Goal: Task Accomplishment & Management: Use online tool/utility

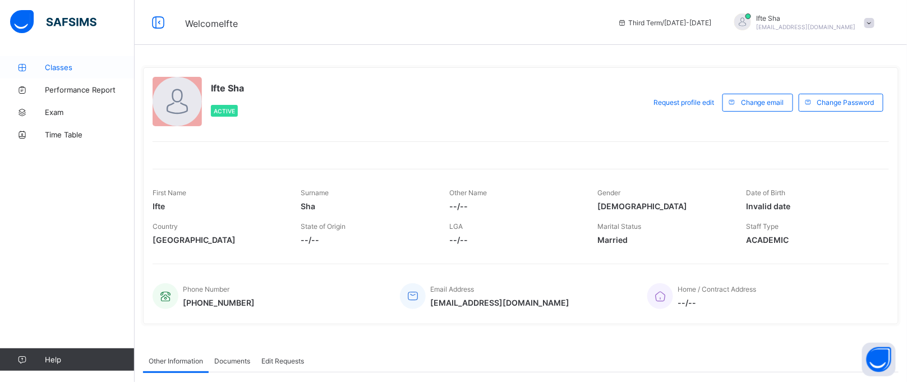
click at [70, 70] on span "Classes" at bounding box center [90, 67] width 90 height 9
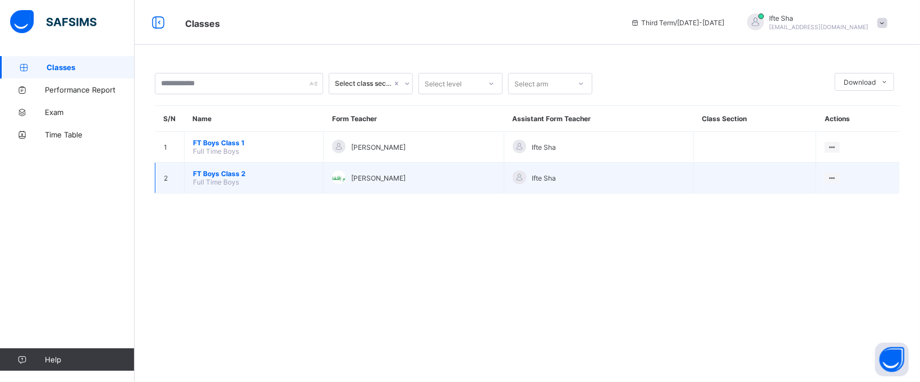
click at [241, 171] on span "FT Boys Class 2" at bounding box center [254, 173] width 122 height 8
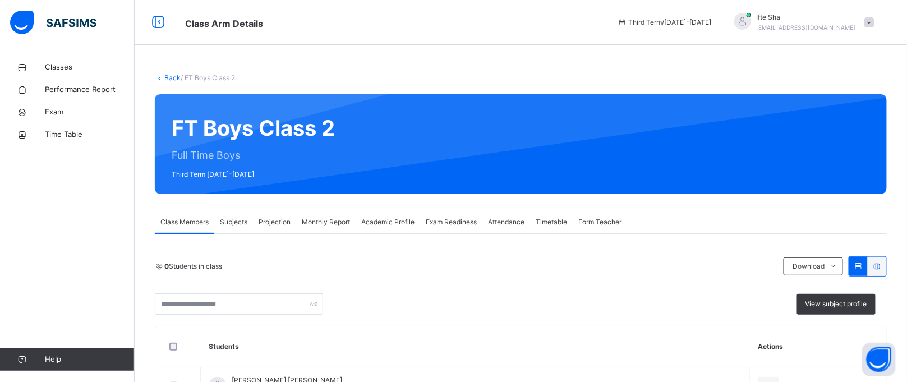
click at [279, 226] on span "Projection" at bounding box center [275, 222] width 32 height 10
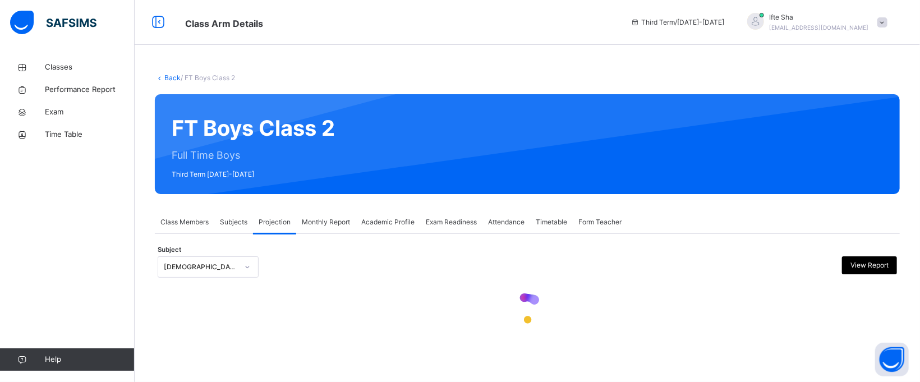
click at [385, 280] on div "Subject [DEMOGRAPHIC_DATA] Memorisation View Report" at bounding box center [527, 267] width 739 height 33
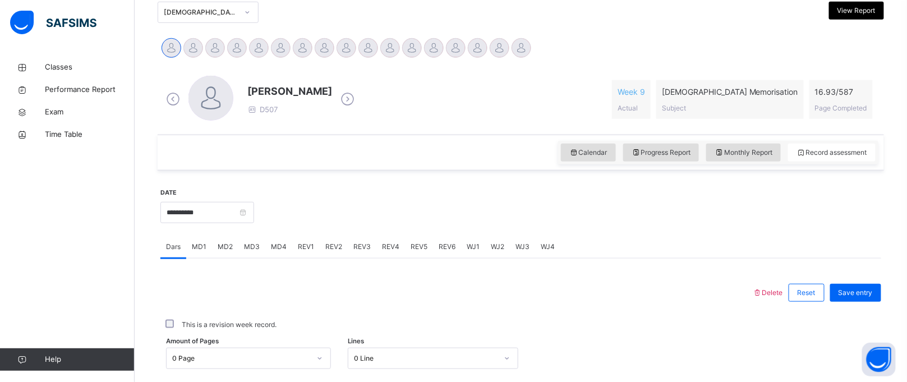
scroll to position [235, 0]
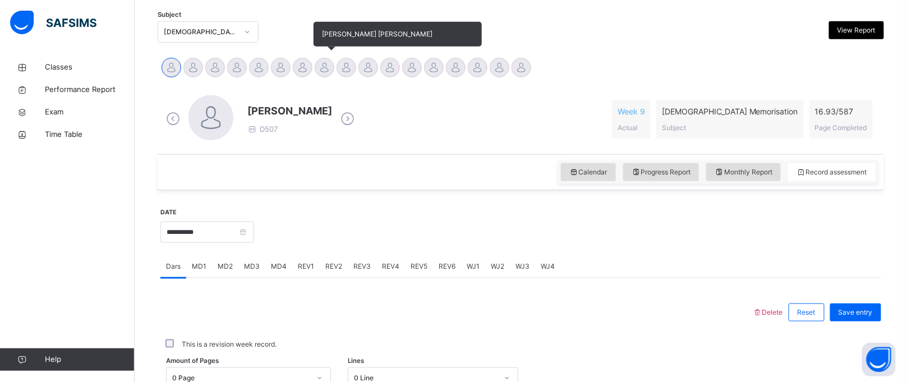
click at [320, 70] on div at bounding box center [325, 68] width 20 height 20
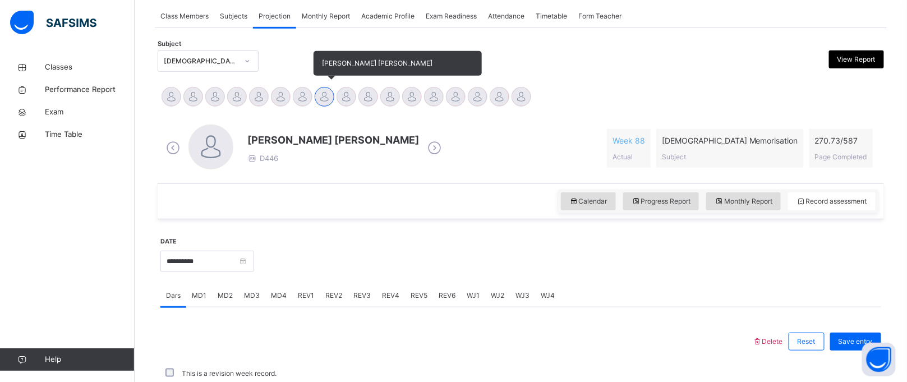
scroll to position [460, 0]
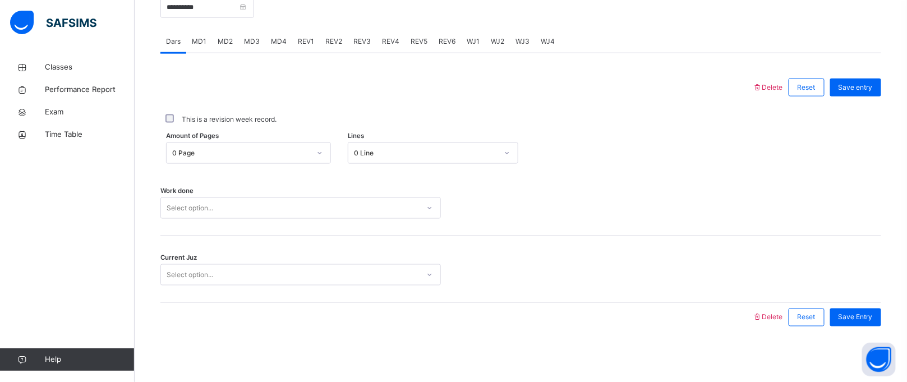
click at [195, 207] on div "Select option..." at bounding box center [190, 207] width 47 height 21
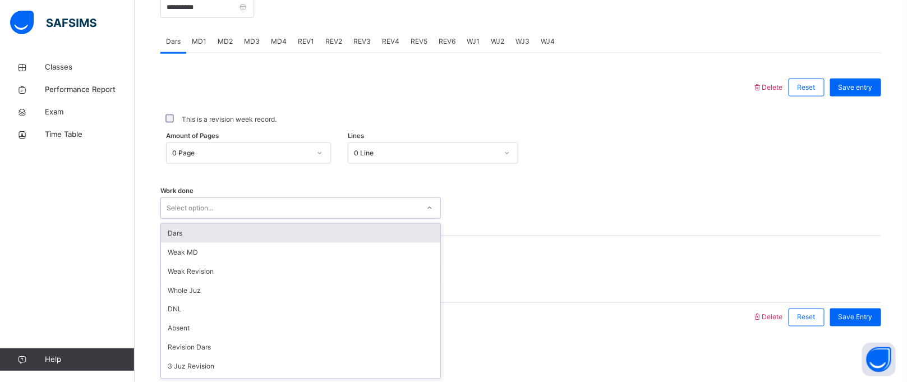
click at [187, 231] on div "Dars" at bounding box center [300, 233] width 279 height 19
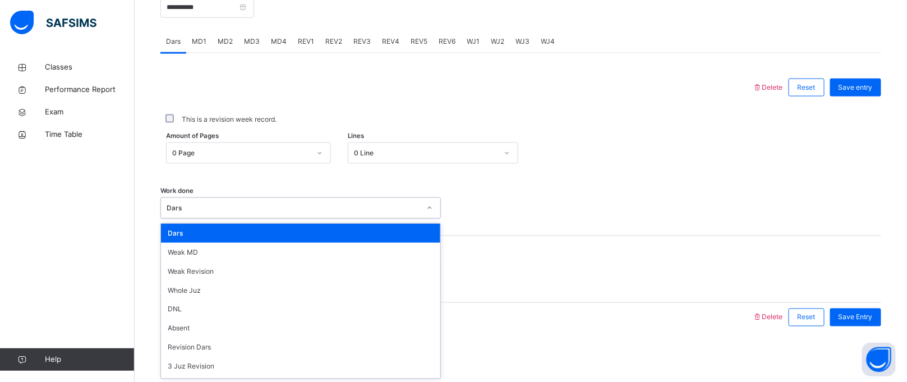
click at [210, 200] on div "Dars" at bounding box center [290, 208] width 258 height 17
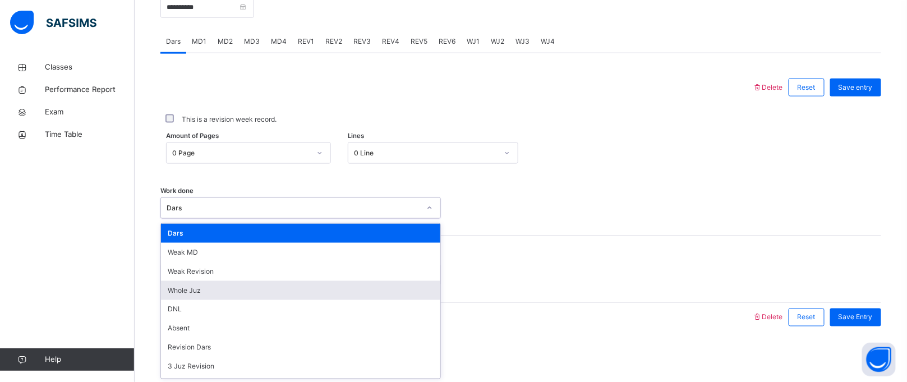
click at [190, 295] on div "Whole Juz" at bounding box center [300, 290] width 279 height 19
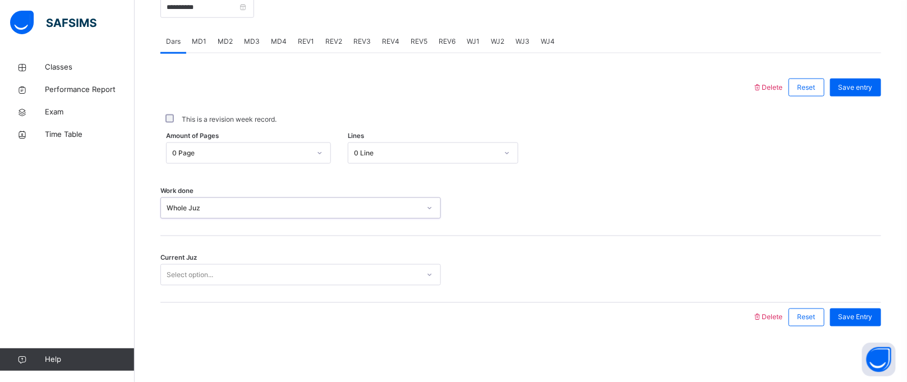
click at [190, 295] on div "Current Juz Select option..." at bounding box center [520, 269] width 721 height 67
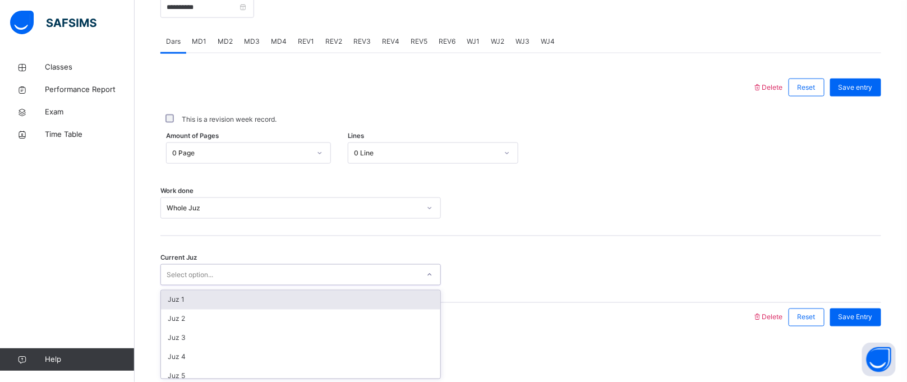
click at [197, 275] on div "Select option..." at bounding box center [190, 274] width 47 height 21
type input "*****"
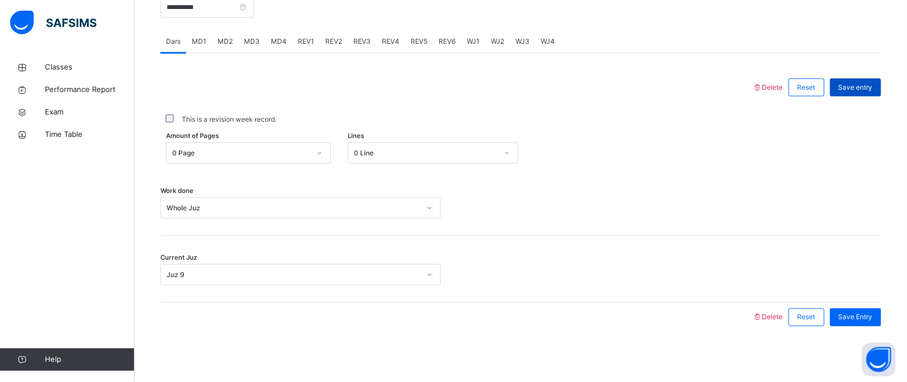
click at [872, 92] on span "Save entry" at bounding box center [856, 87] width 34 height 10
